Goal: Check status: Check status

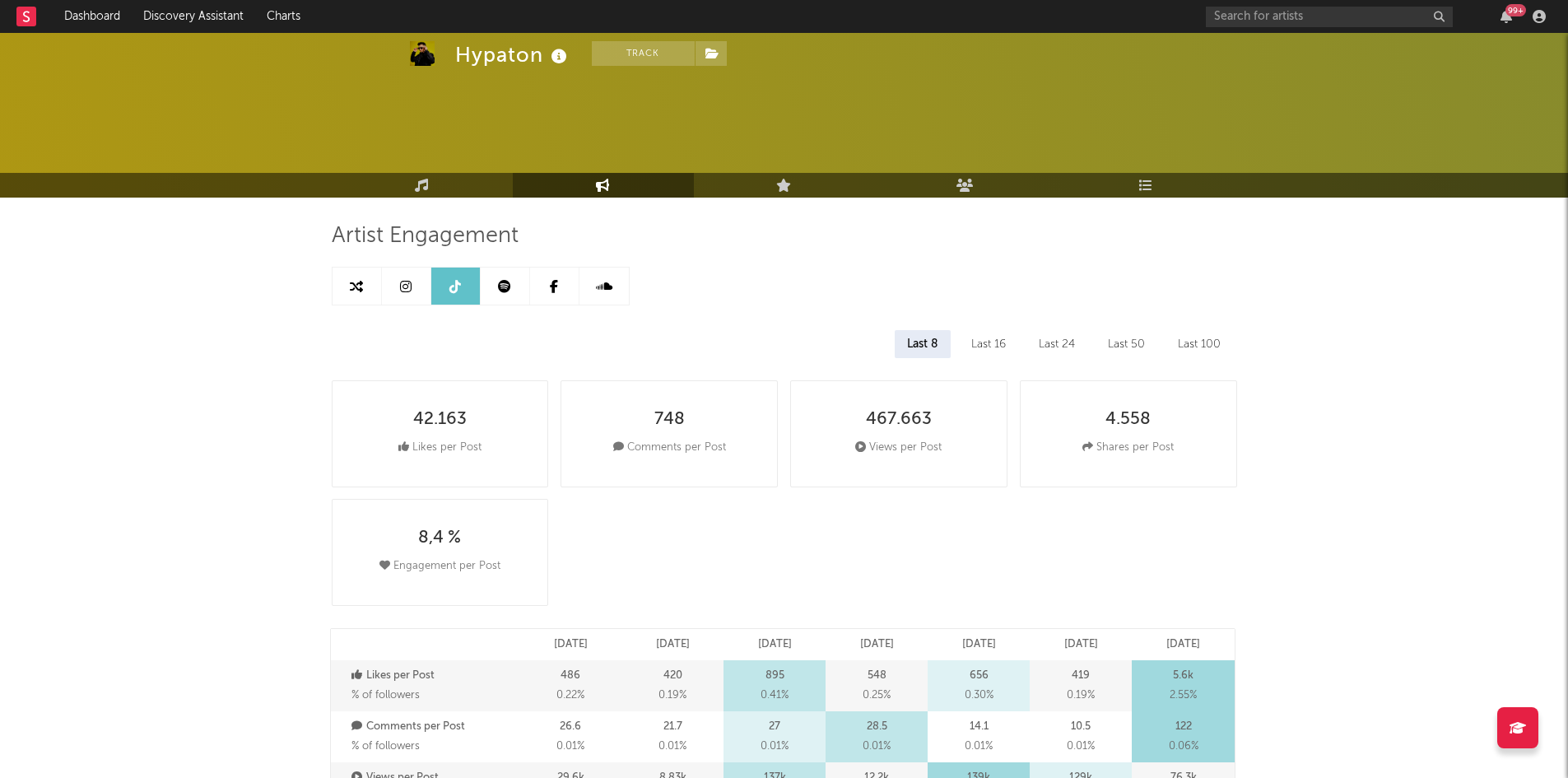
select select "1w"
select select "6m"
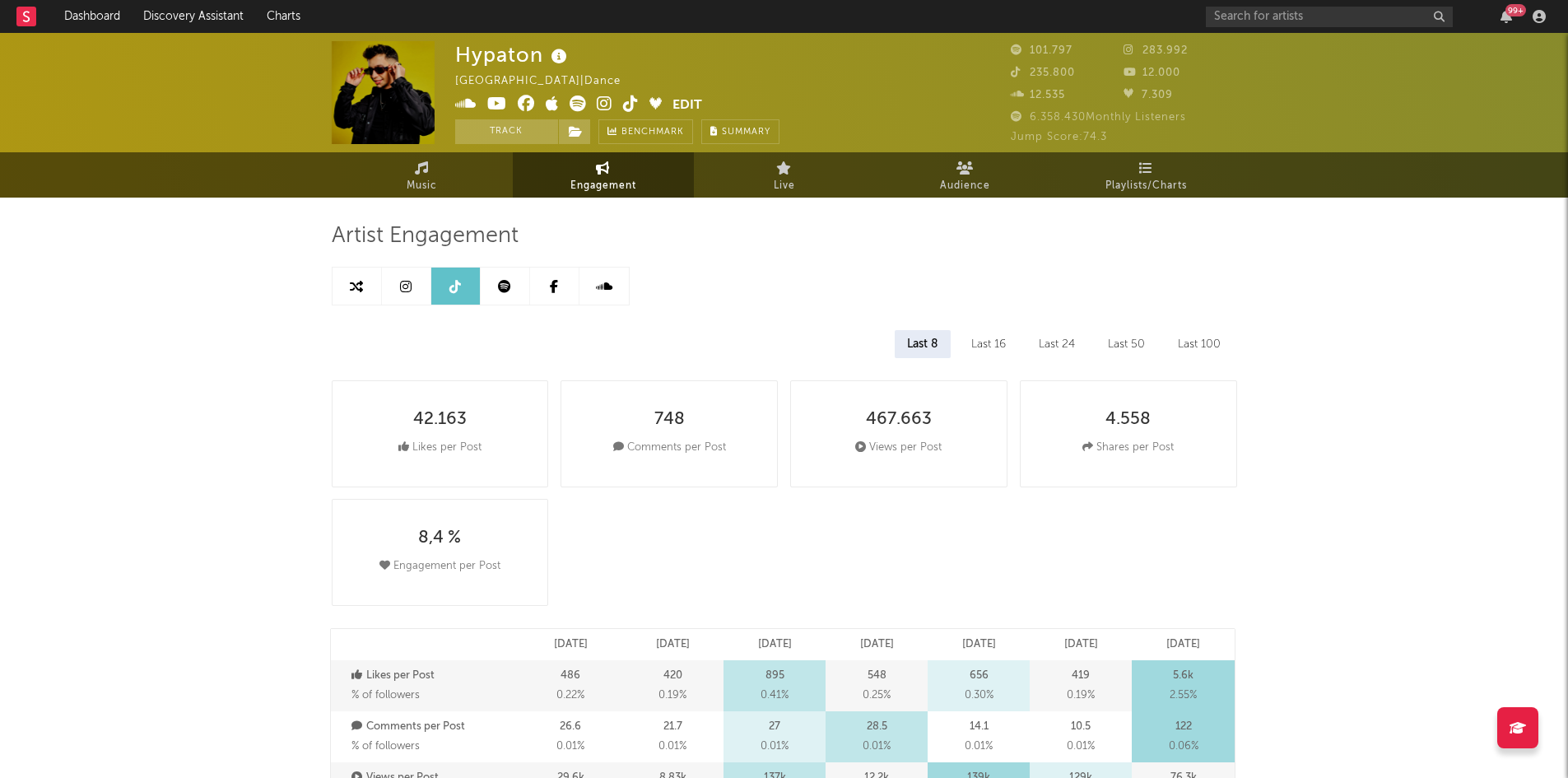
click at [406, 281] on icon at bounding box center [406, 286] width 12 height 13
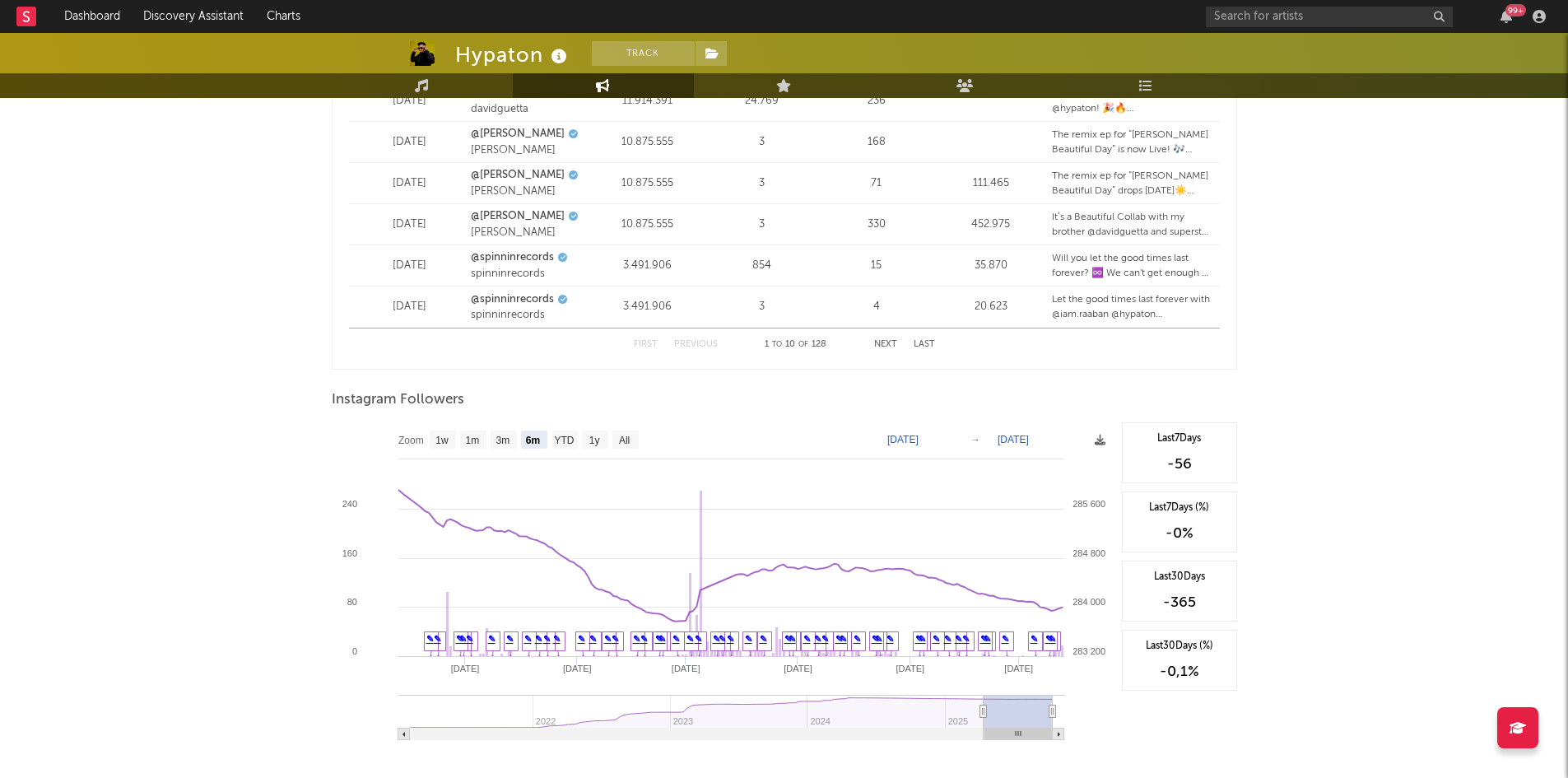
scroll to position [2264, 0]
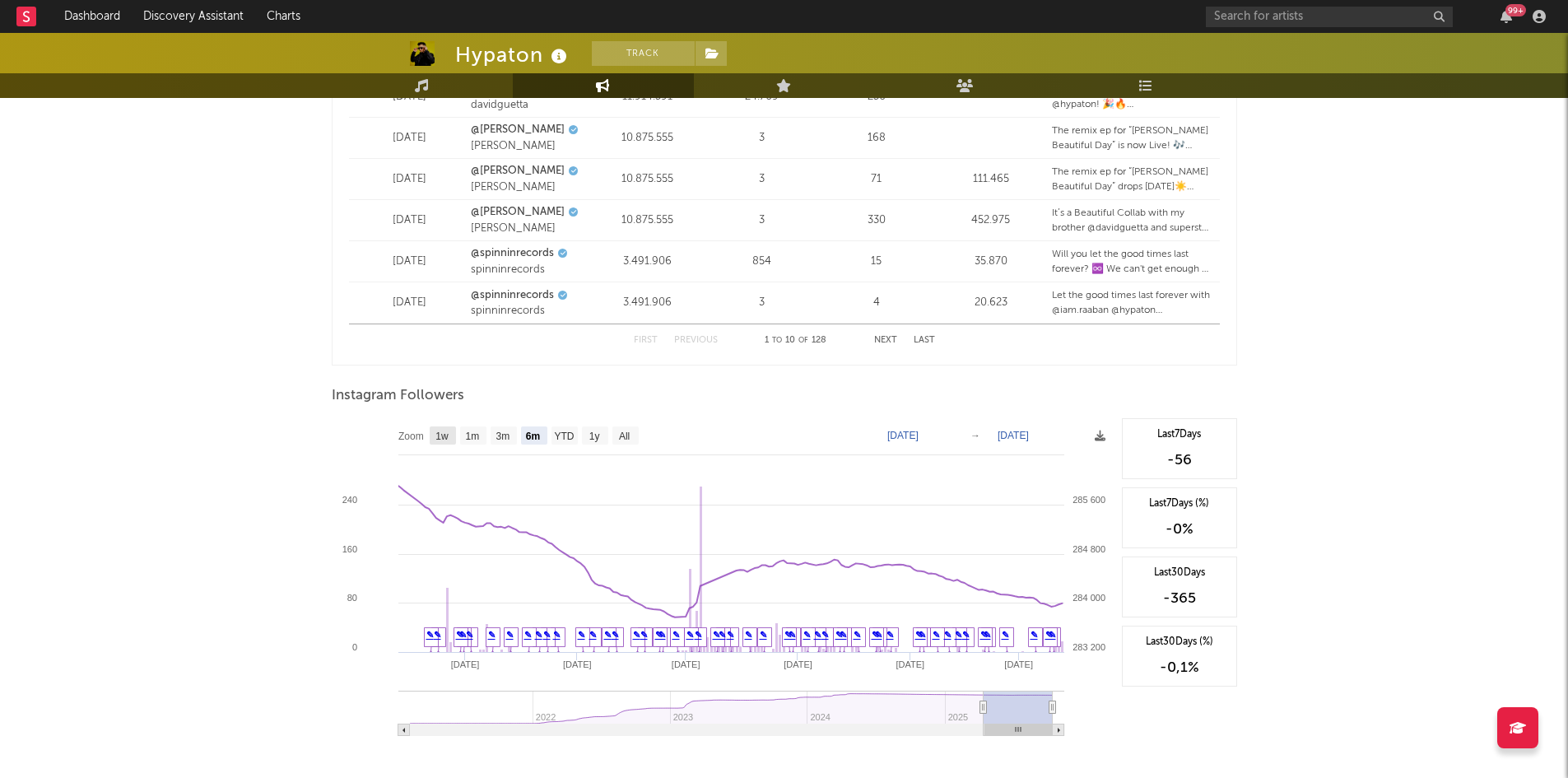
click at [445, 430] on text "1w" at bounding box center [442, 436] width 13 height 12
select select "1w"
type input "[DATE]"
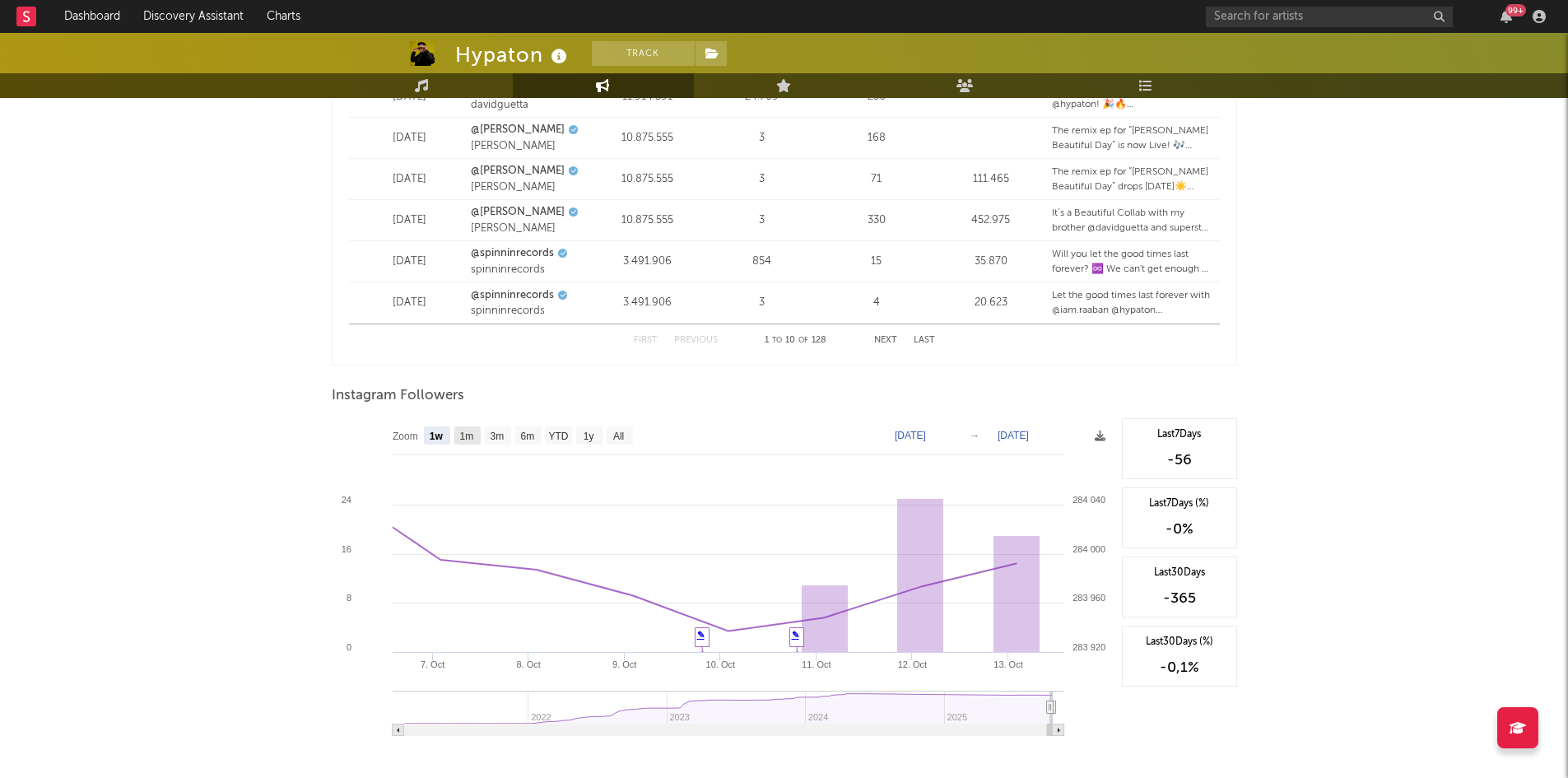
click at [463, 441] on text "1m" at bounding box center [466, 436] width 14 height 12
select select "1m"
type input "[DATE]"
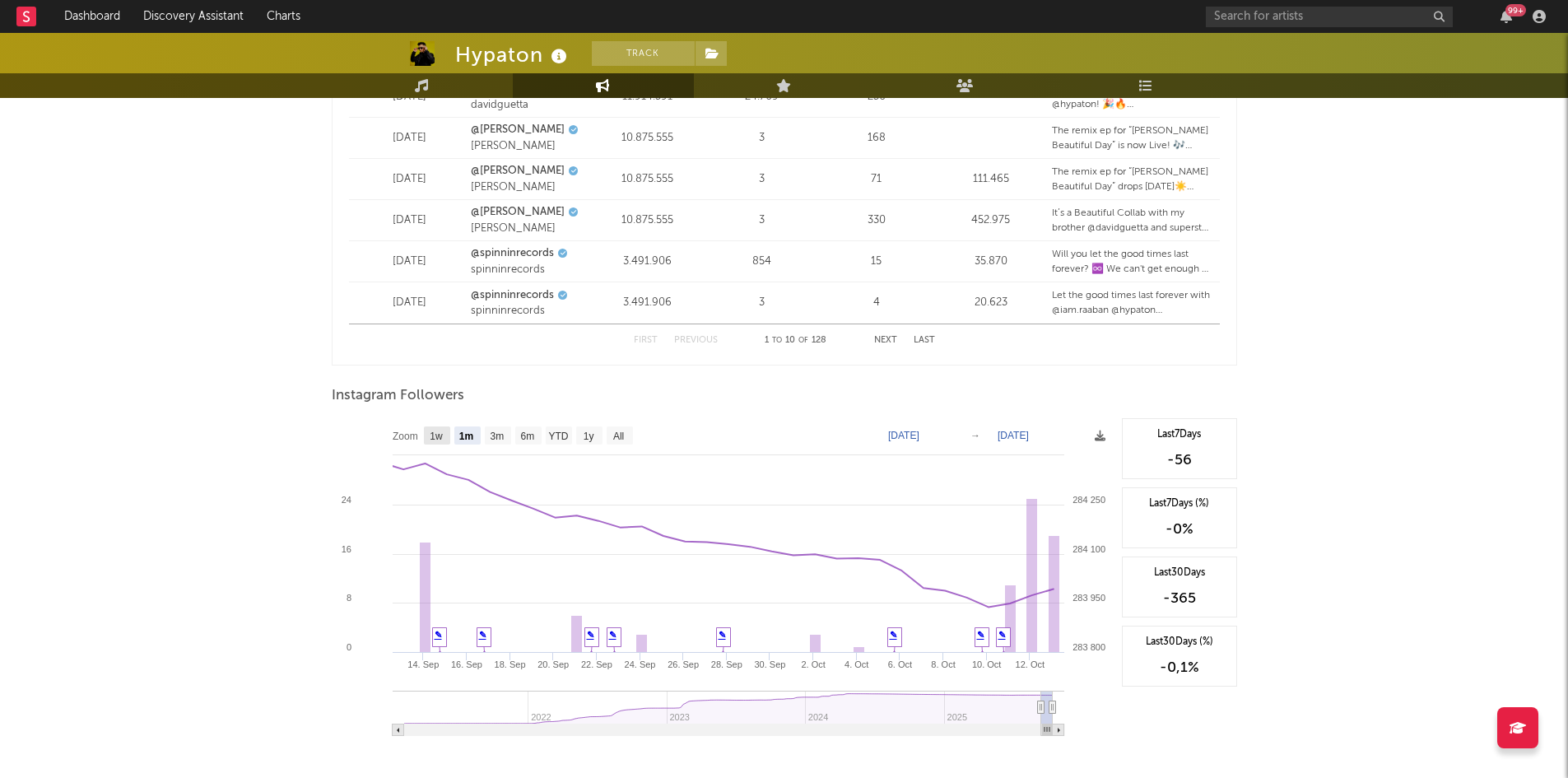
click at [436, 432] on text "1w" at bounding box center [436, 436] width 13 height 12
select select "1w"
type input "[DATE]"
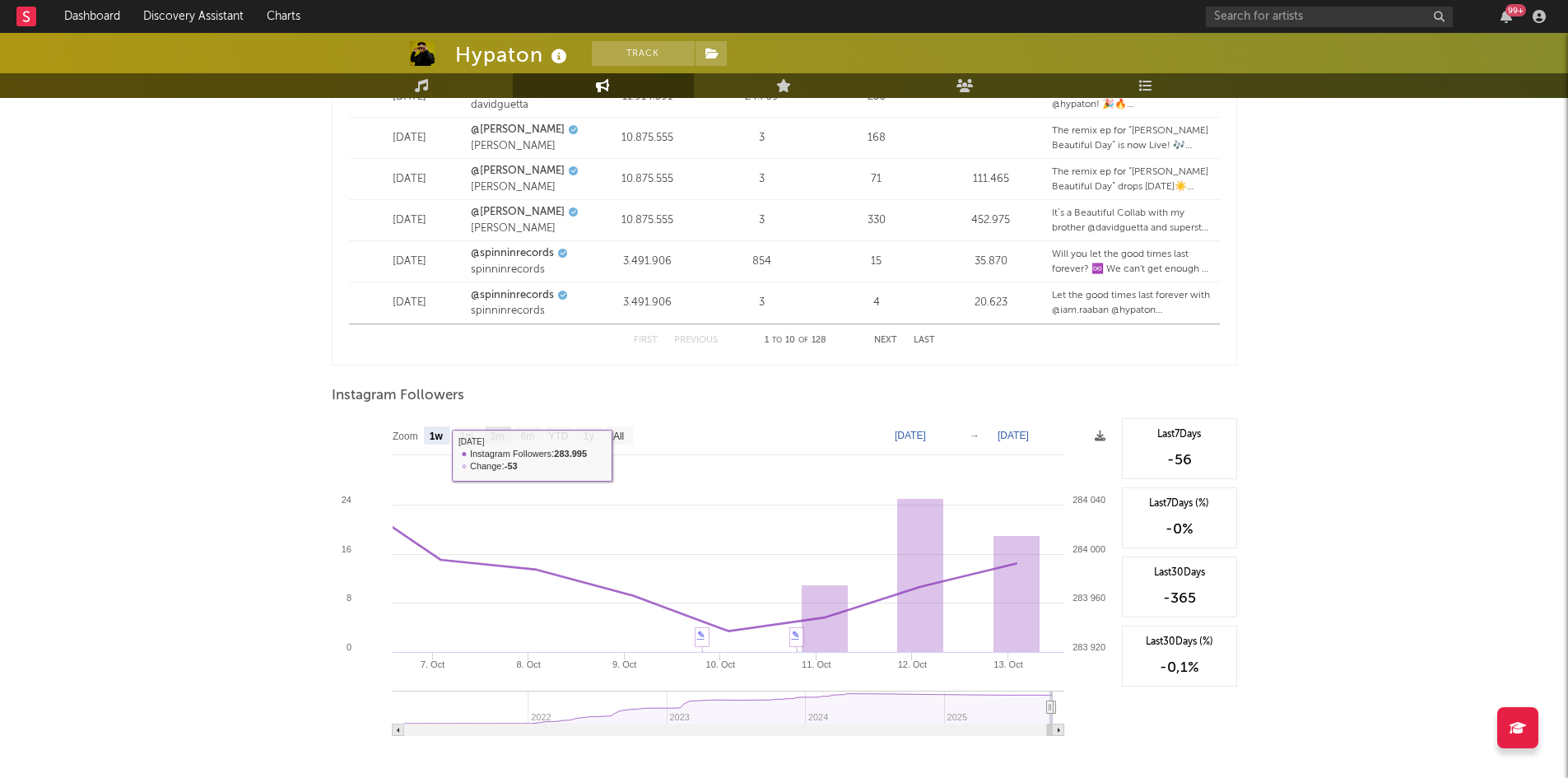
click at [495, 440] on text "3m" at bounding box center [496, 436] width 14 height 12
select select "3m"
type input "[DATE]"
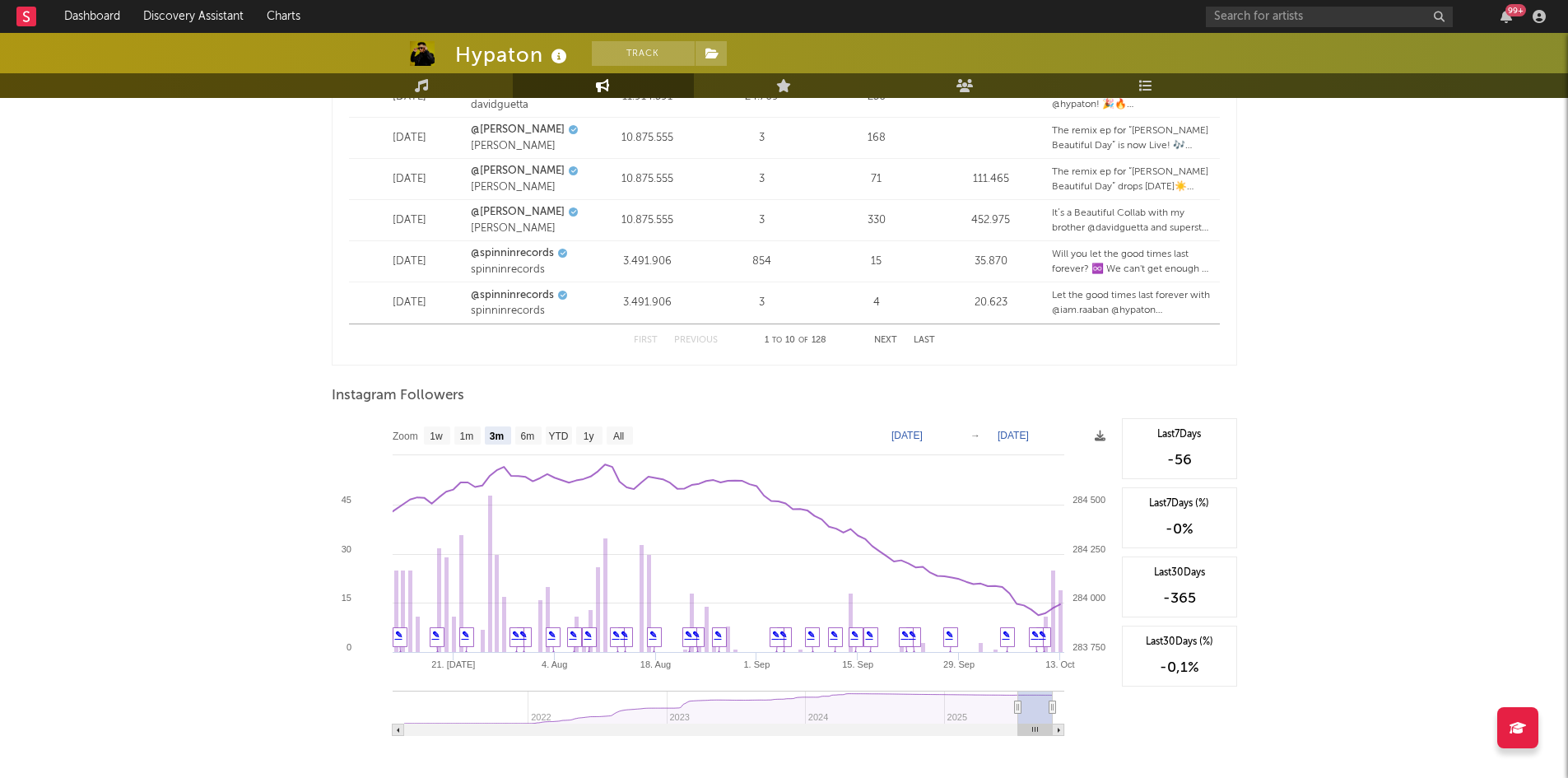
click at [507, 425] on rect at bounding box center [722, 582] width 782 height 329
click at [526, 434] on text "6m" at bounding box center [527, 436] width 14 height 12
select select "6m"
type input "[DATE]"
